Goal: Information Seeking & Learning: Learn about a topic

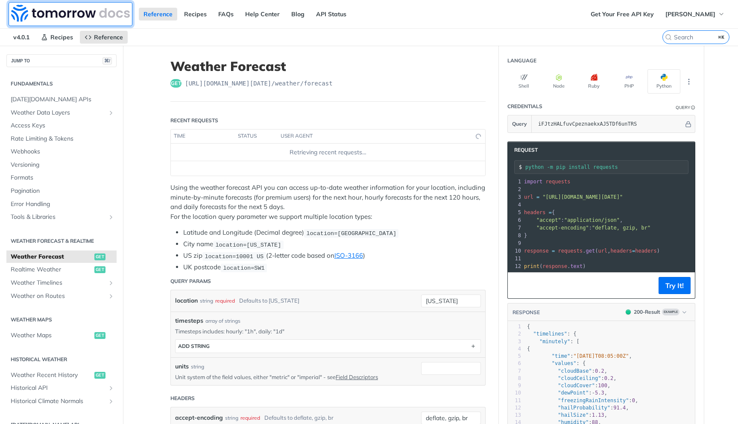
click at [82, 16] on img at bounding box center [70, 13] width 119 height 17
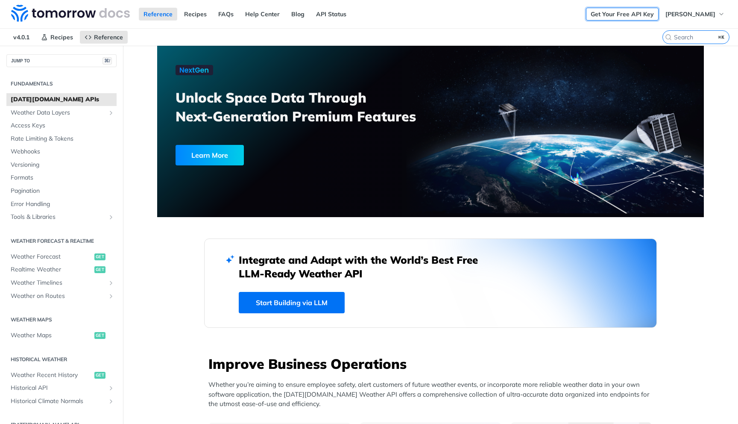
click at [622, 17] on link "Get Your Free API Key" at bounding box center [622, 14] width 73 height 13
click at [691, 15] on span "[PERSON_NAME]" at bounding box center [691, 14] width 50 height 8
click at [26, 38] on span "v4.0.1" at bounding box center [22, 37] width 26 height 13
click at [23, 13] on img at bounding box center [70, 13] width 119 height 17
